Goal: Find specific page/section: Find specific page/section

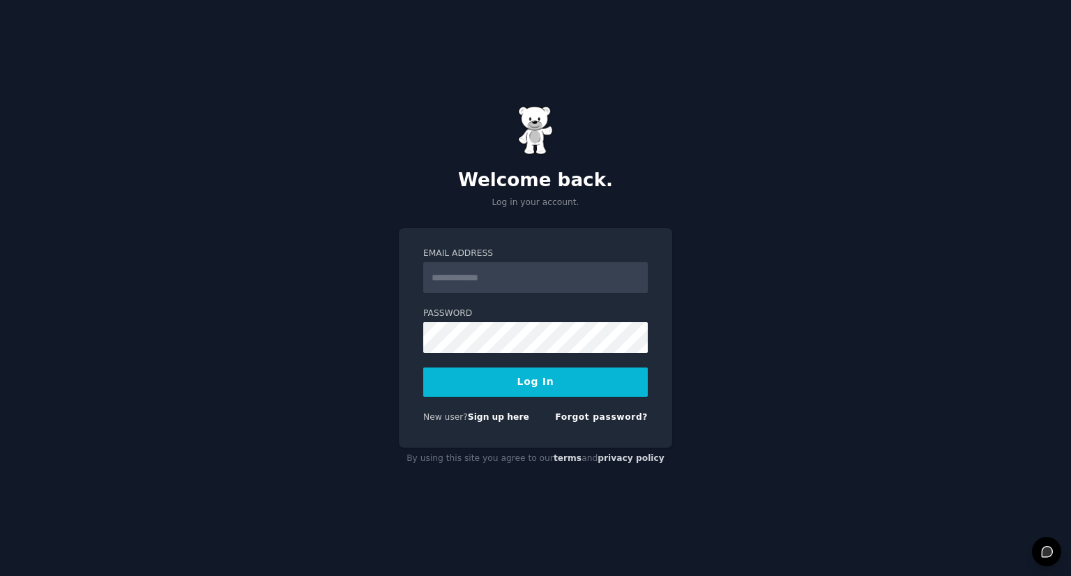
click at [510, 268] on input "Email Address" at bounding box center [535, 277] width 225 height 31
type input "**********"
click at [502, 374] on button "Log In" at bounding box center [535, 382] width 225 height 29
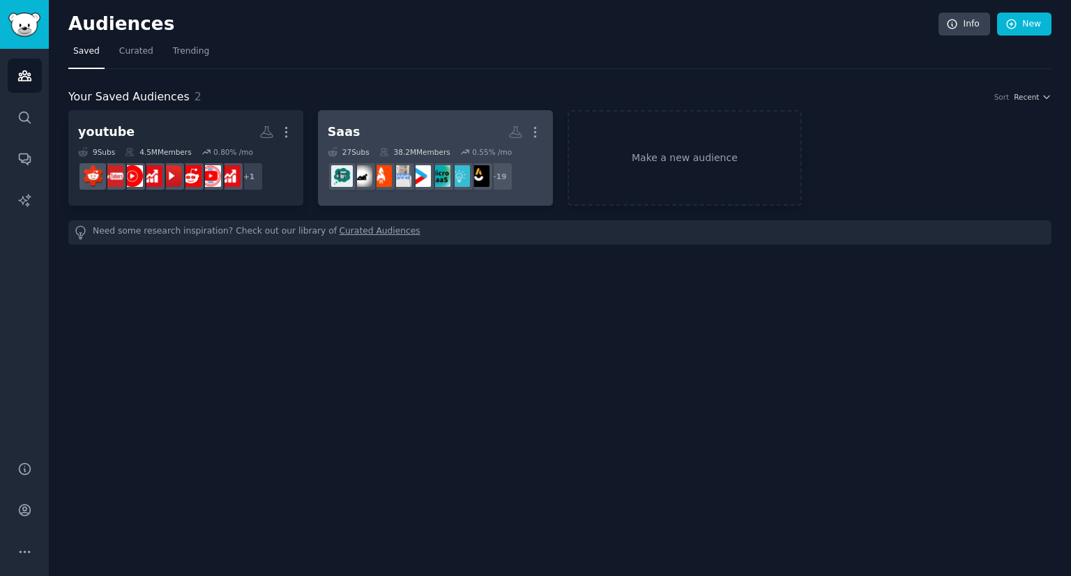
click at [391, 135] on h2 "Saas More" at bounding box center [435, 132] width 215 height 24
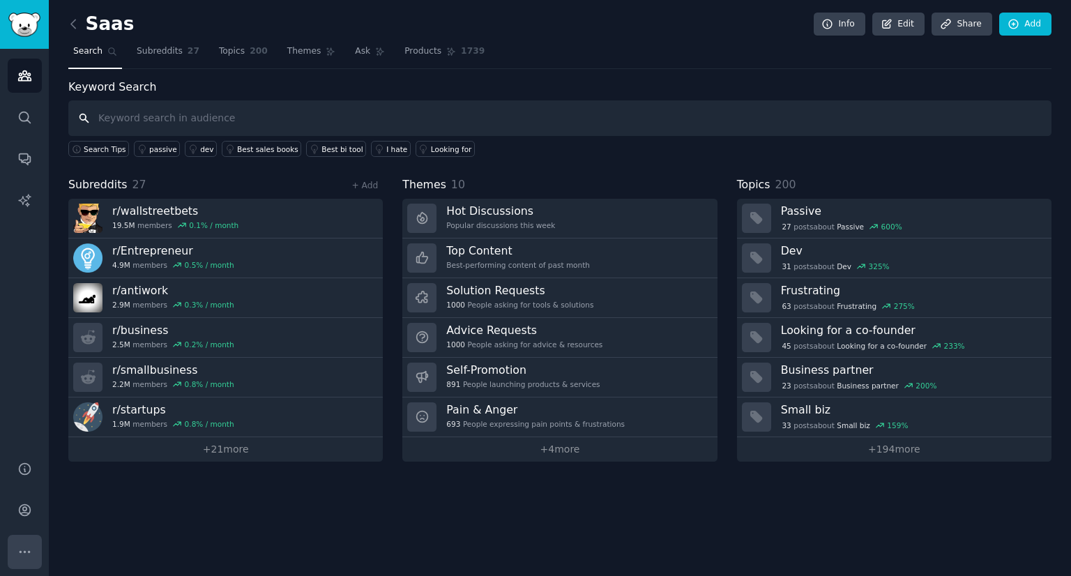
click at [33, 547] on button "More" at bounding box center [25, 552] width 34 height 34
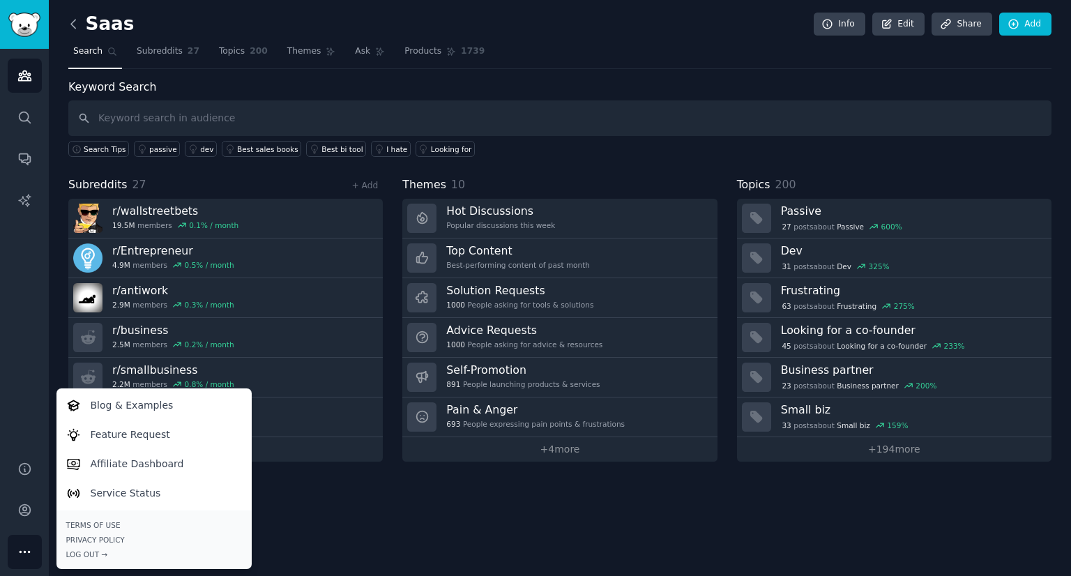
click at [75, 29] on icon at bounding box center [73, 24] width 15 height 15
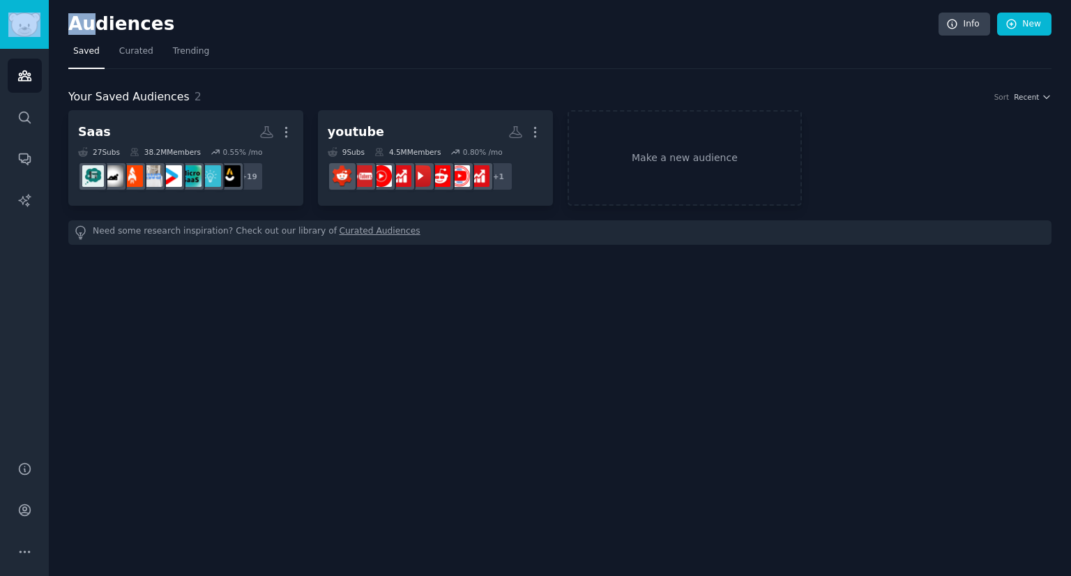
drag, startPoint x: 93, startPoint y: 25, endPoint x: 27, endPoint y: 20, distance: 65.7
click at [27, 20] on div "Audiences Search Conversations AI Reports Help Account More Audiences Info New …" at bounding box center [535, 288] width 1071 height 576
click at [27, 20] on img "Sidebar" at bounding box center [24, 25] width 32 height 24
